Goal: Task Accomplishment & Management: Complete application form

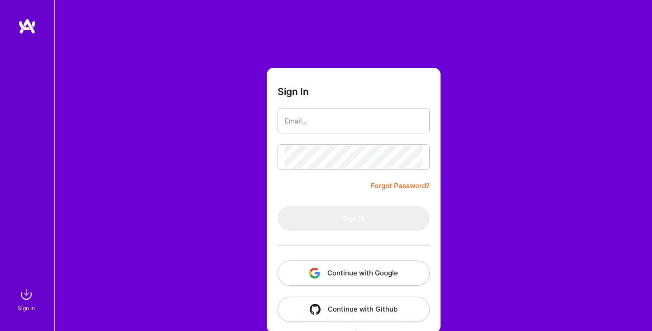
click at [224, 175] on div "Sign In Forgot Password? Sign In Continue with Google Continue with Github" at bounding box center [352, 170] width 597 height 340
click at [400, 184] on link "Forgot Password?" at bounding box center [400, 186] width 59 height 11
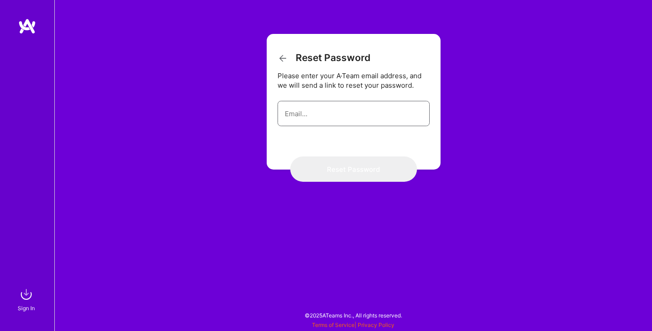
click at [361, 105] on input "email" at bounding box center [354, 113] width 138 height 23
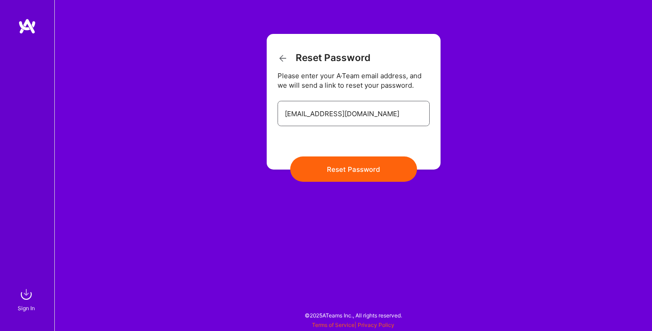
type input "[EMAIL_ADDRESS][DOMAIN_NAME]"
click at [390, 173] on button "Reset Password" at bounding box center [353, 169] width 127 height 25
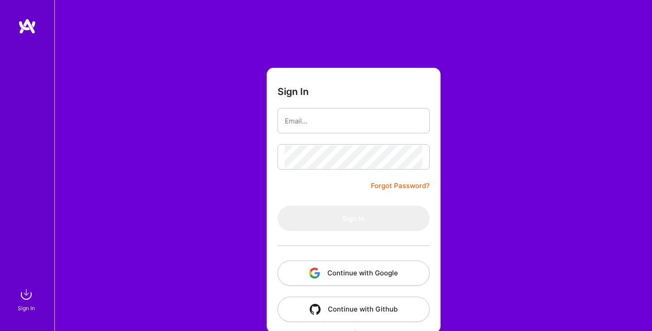
scroll to position [9, 0]
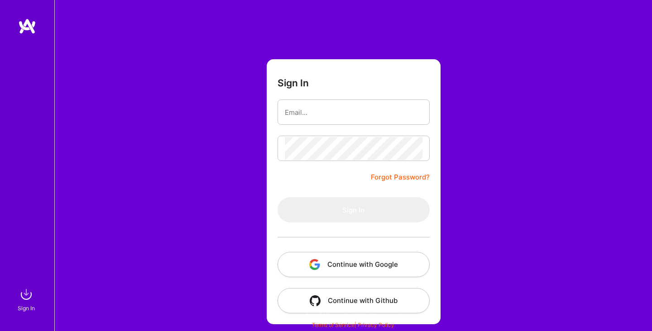
click at [328, 268] on button "Continue with Google" at bounding box center [353, 264] width 152 height 25
click at [219, 179] on div "Sign In Forgot Password? Sign In Continue with Google Continue with Github" at bounding box center [352, 161] width 597 height 340
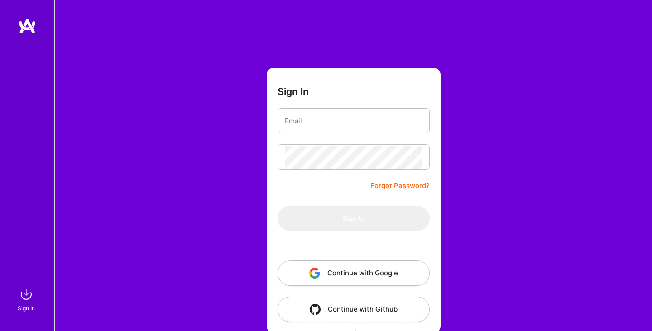
click at [333, 276] on button "Continue with Google" at bounding box center [353, 273] width 152 height 25
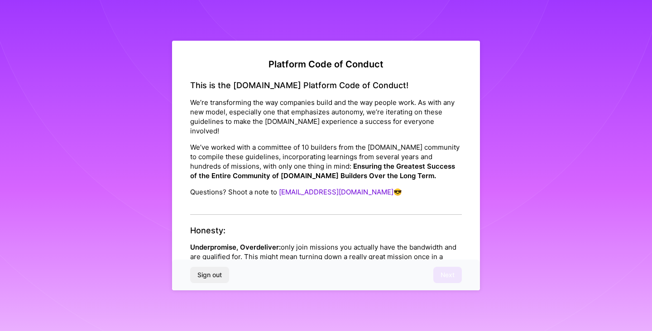
click at [216, 204] on div "This is the [DOMAIN_NAME] Platform Code of Conduct! We’re transforming the way …" at bounding box center [325, 148] width 271 height 134
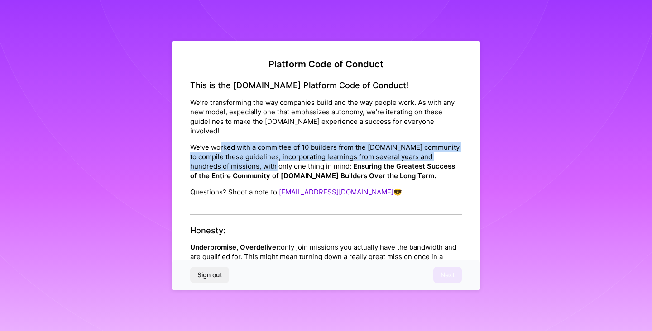
drag, startPoint x: 219, startPoint y: 138, endPoint x: 271, endPoint y: 154, distance: 54.5
click at [271, 154] on p "We’ve worked with a committee of 10 builders from the [DOMAIN_NAME] community t…" at bounding box center [325, 162] width 271 height 38
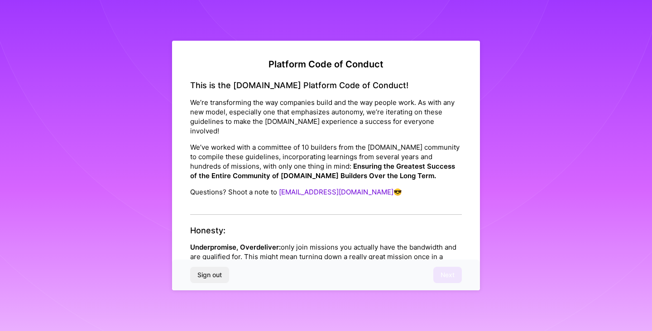
click at [257, 196] on div "This is the A.Team Platform Code of Conduct! We’re transforming the way compani…" at bounding box center [325, 148] width 271 height 134
drag, startPoint x: 247, startPoint y: 248, endPoint x: 310, endPoint y: 257, distance: 64.1
click at [310, 257] on p "Underpromise, Overdeliver: only join missions you actually have the bandwidth a…" at bounding box center [325, 257] width 271 height 29
click at [453, 274] on div "Sign out Next" at bounding box center [326, 275] width 308 height 31
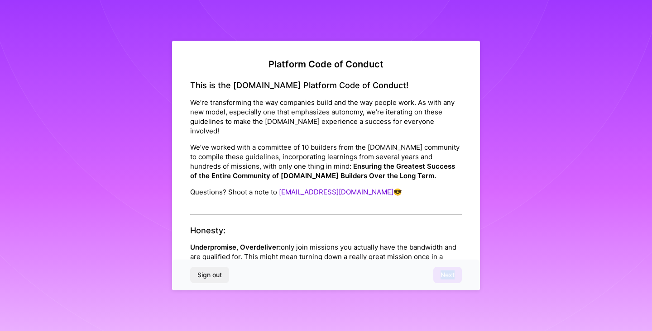
click at [453, 274] on div "Sign out Next" at bounding box center [326, 275] width 308 height 31
click at [416, 243] on p "Underpromise, Overdeliver: only join missions you actually have the bandwidth a…" at bounding box center [325, 257] width 271 height 29
click at [352, 189] on div "This is the A.Team Platform Code of Conduct! We’re transforming the way compani…" at bounding box center [325, 148] width 271 height 134
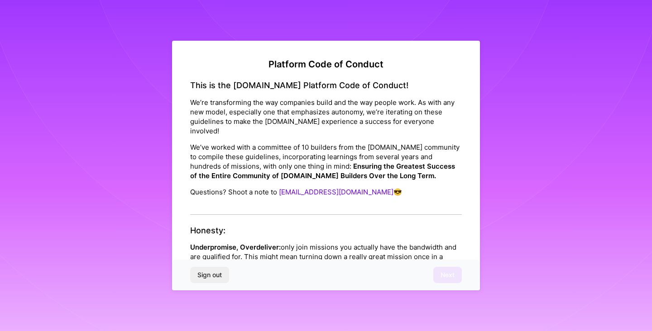
click at [243, 187] on p "Questions? Shoot a note to help@a.team 😎" at bounding box center [325, 192] width 271 height 10
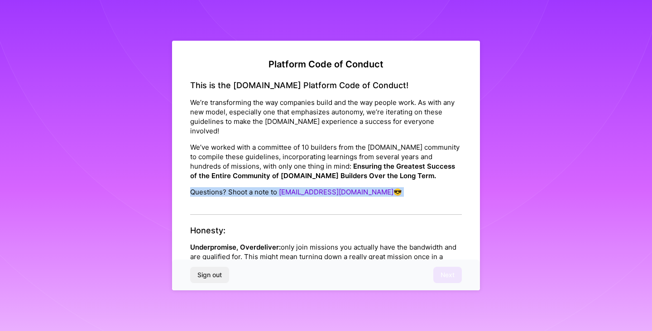
click at [248, 194] on div "This is the A.Team Platform Code of Conduct! We’re transforming the way compani…" at bounding box center [325, 148] width 271 height 134
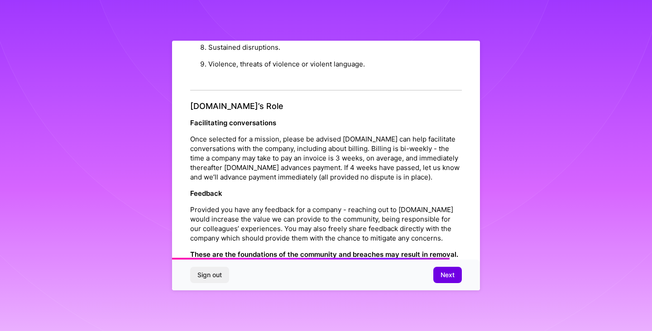
scroll to position [995, 0]
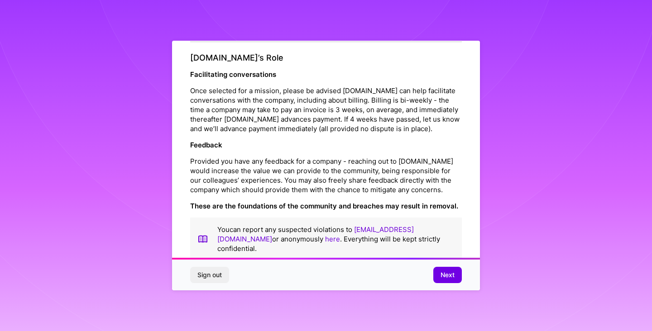
click at [438, 284] on div "Sign out Next" at bounding box center [326, 275] width 308 height 31
click at [440, 278] on span "Next" at bounding box center [447, 275] width 14 height 9
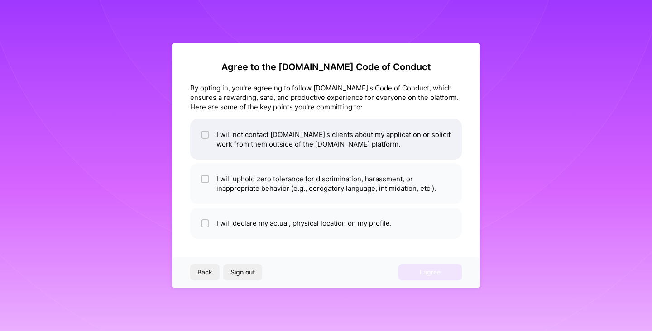
click at [278, 129] on li "I will not contact A.Team's clients about my application or solicit work from t…" at bounding box center [325, 139] width 271 height 41
checkbox input "true"
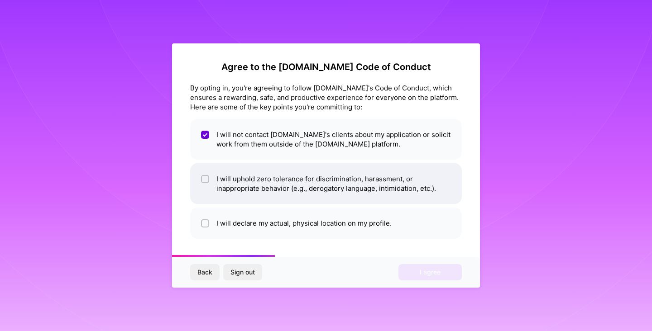
click at [278, 171] on li "I will uphold zero tolerance for discrimination, harassment, or inappropriate b…" at bounding box center [325, 183] width 271 height 41
checkbox input "true"
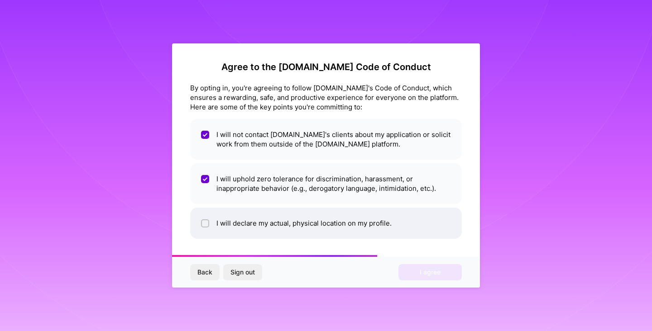
click at [278, 221] on li "I will declare my actual, physical location on my profile." at bounding box center [325, 223] width 271 height 31
checkbox input "true"
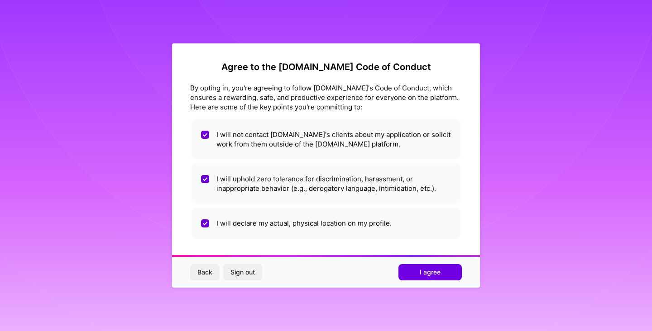
click at [406, 262] on div "Back Sign out I agree" at bounding box center [326, 272] width 308 height 31
click at [407, 268] on button "I agree" at bounding box center [429, 272] width 63 height 16
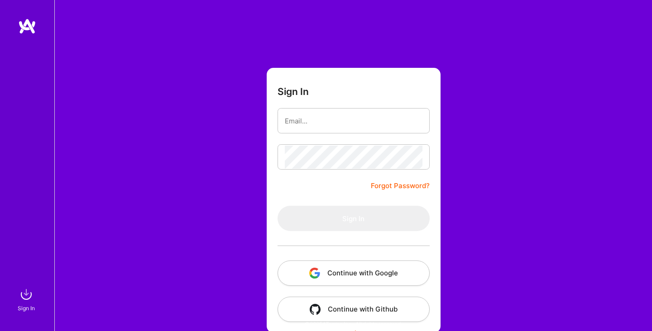
click at [290, 262] on button "Continue with Google" at bounding box center [353, 273] width 152 height 25
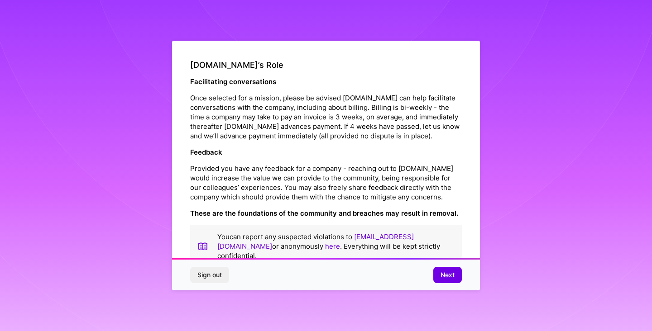
scroll to position [995, 0]
